Goal: Task Accomplishment & Management: Complete application form

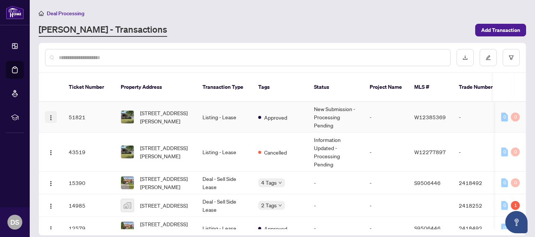
click at [48, 113] on span "button" at bounding box center [51, 117] width 6 height 8
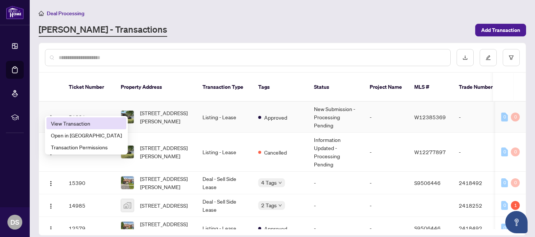
click at [80, 123] on span "View Transaction" at bounding box center [86, 123] width 71 height 8
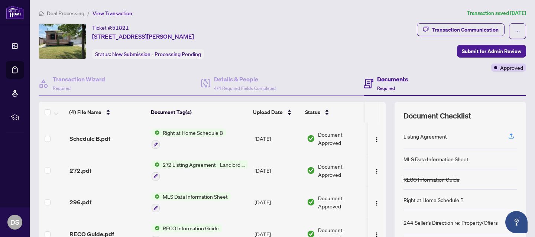
scroll to position [74, 0]
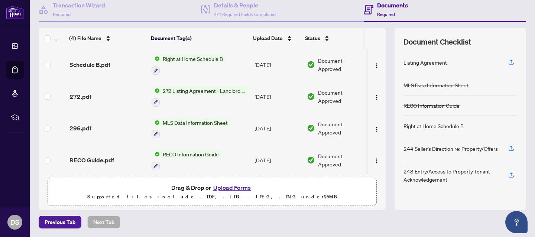
click at [227, 187] on button "Upload Forms" at bounding box center [232, 188] width 42 height 10
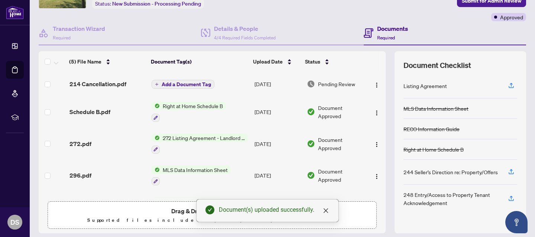
scroll to position [35, 0]
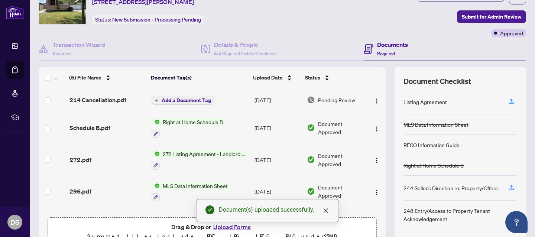
click at [193, 100] on span "Add a Document Tag" at bounding box center [186, 100] width 49 height 5
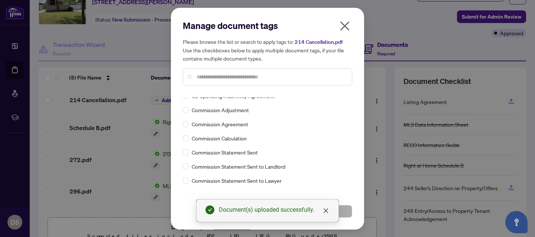
scroll to position [0, 0]
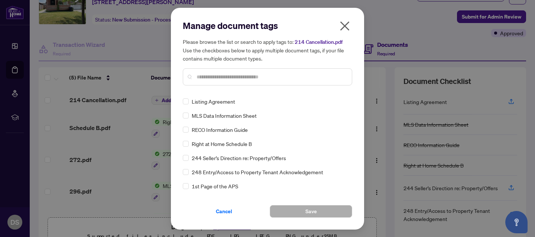
click at [207, 77] on input "text" at bounding box center [271, 77] width 149 height 8
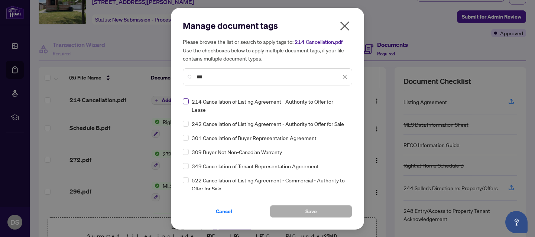
type input "***"
click at [309, 210] on span "Save" at bounding box center [311, 212] width 12 height 12
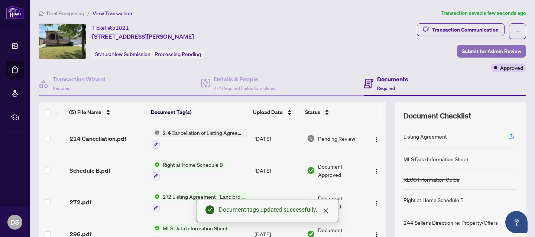
click at [494, 54] on span "Submit for Admin Review" at bounding box center [491, 51] width 59 height 12
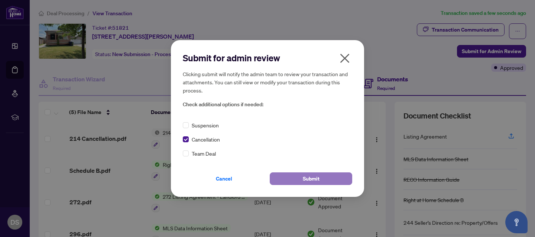
click at [310, 181] on span "Submit" at bounding box center [311, 179] width 17 height 12
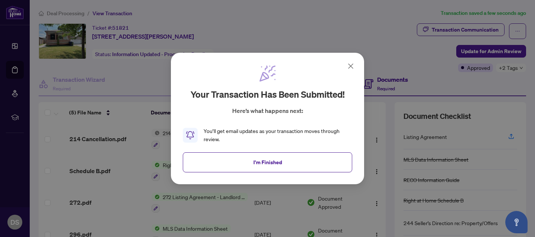
click at [350, 64] on icon at bounding box center [350, 66] width 9 height 9
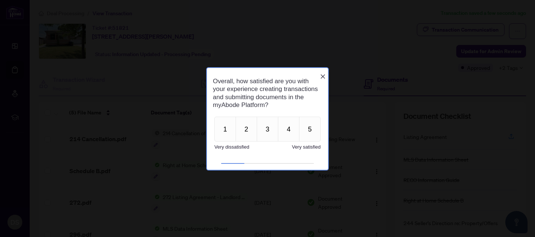
click at [324, 73] on icon "Close button" at bounding box center [323, 76] width 6 height 6
